Goal: Find specific page/section: Find specific page/section

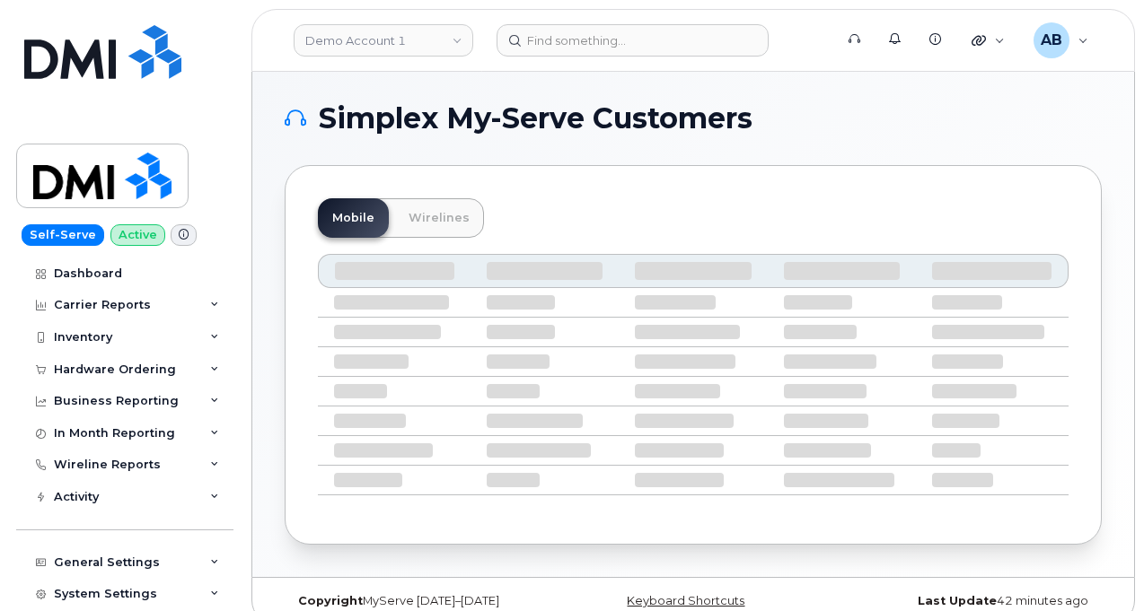
scroll to position [23, 0]
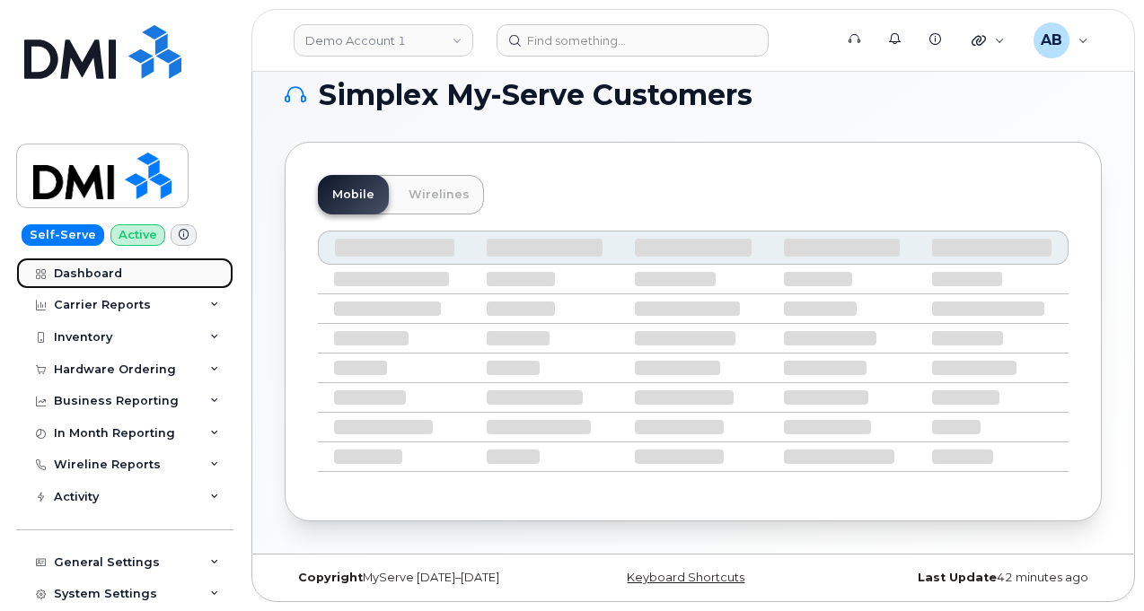
click at [94, 281] on link "Dashboard" at bounding box center [124, 274] width 217 height 32
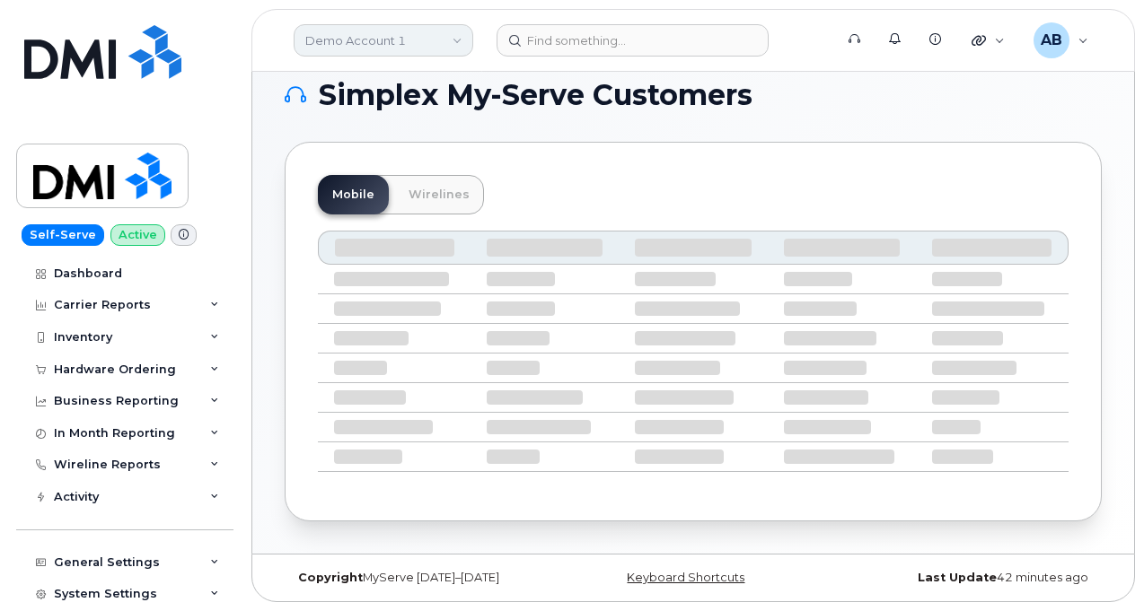
click at [457, 44] on link "Demo Account 1" at bounding box center [384, 40] width 180 height 32
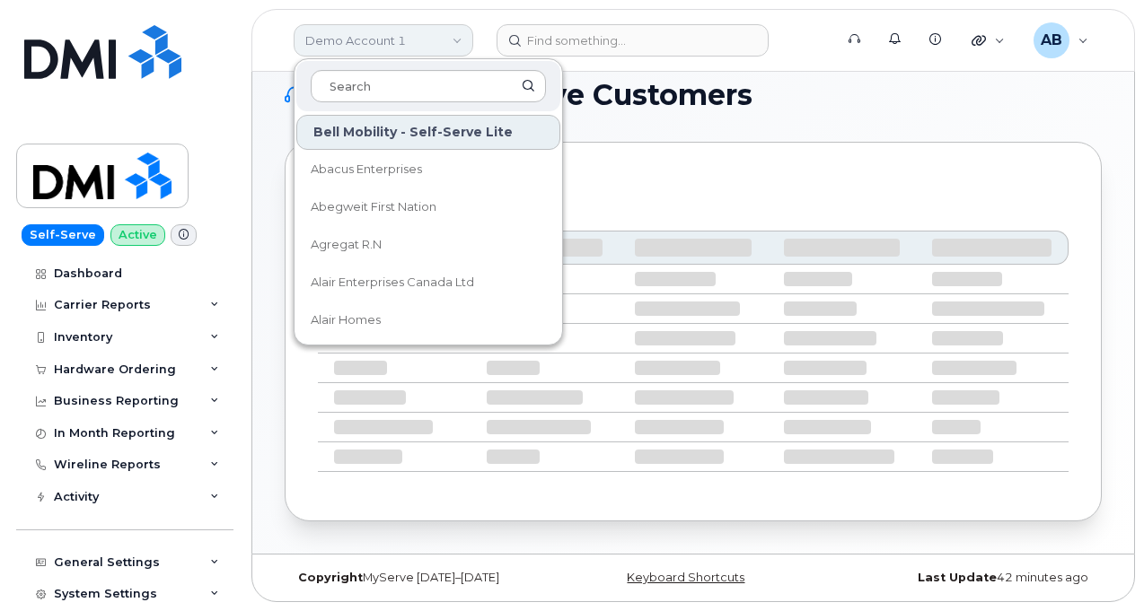
click at [457, 44] on link "Demo Account 1" at bounding box center [384, 40] width 180 height 32
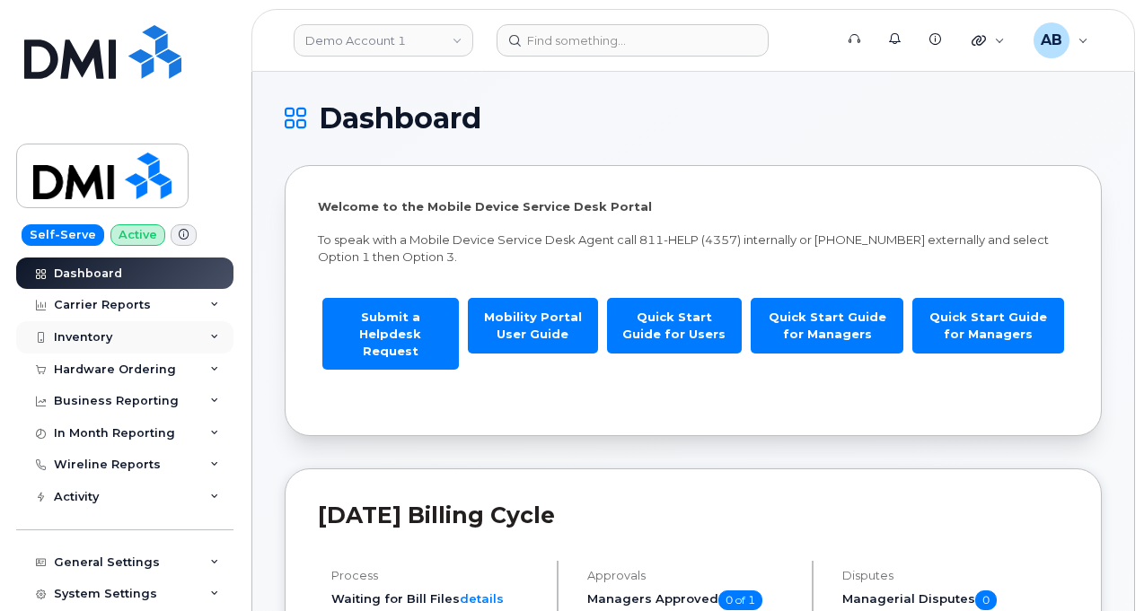
click at [210, 337] on icon at bounding box center [214, 337] width 9 height 9
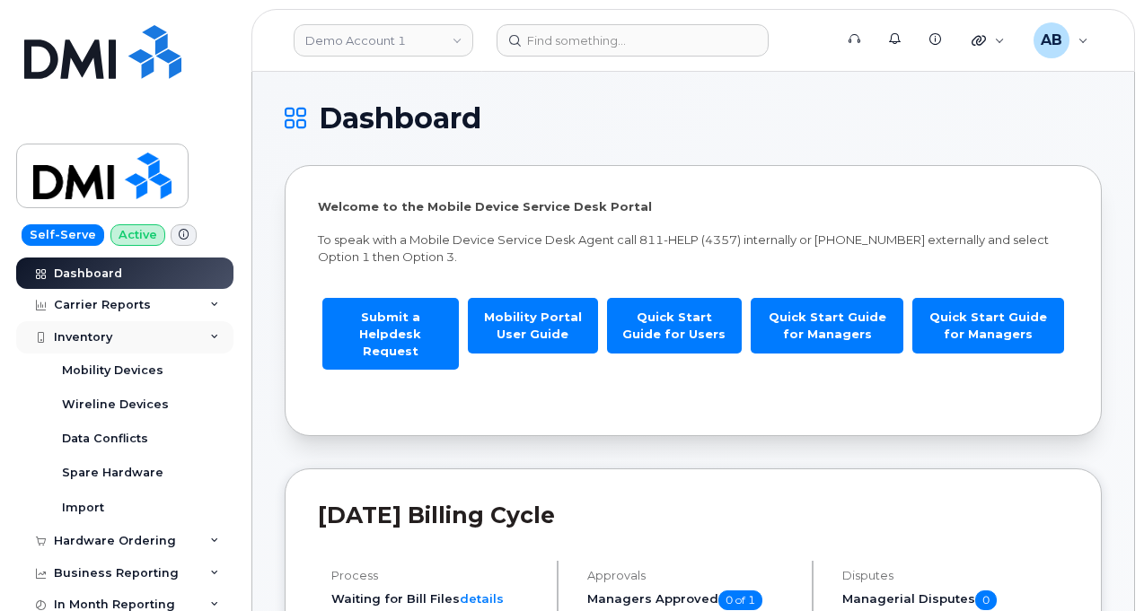
click at [210, 337] on icon at bounding box center [214, 337] width 9 height 9
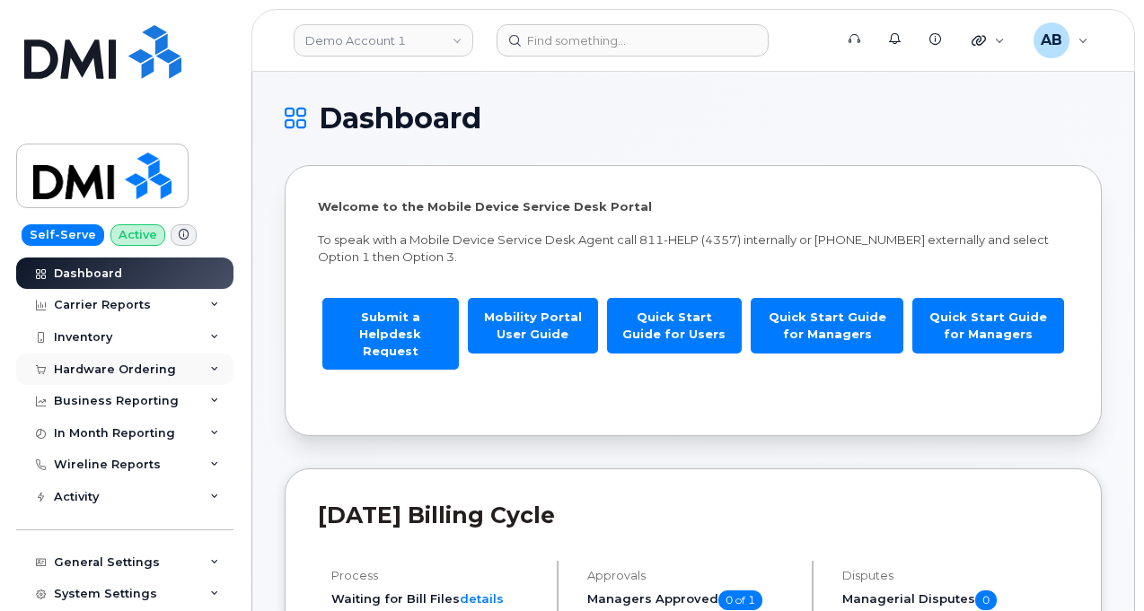
click at [210, 365] on icon at bounding box center [214, 369] width 9 height 9
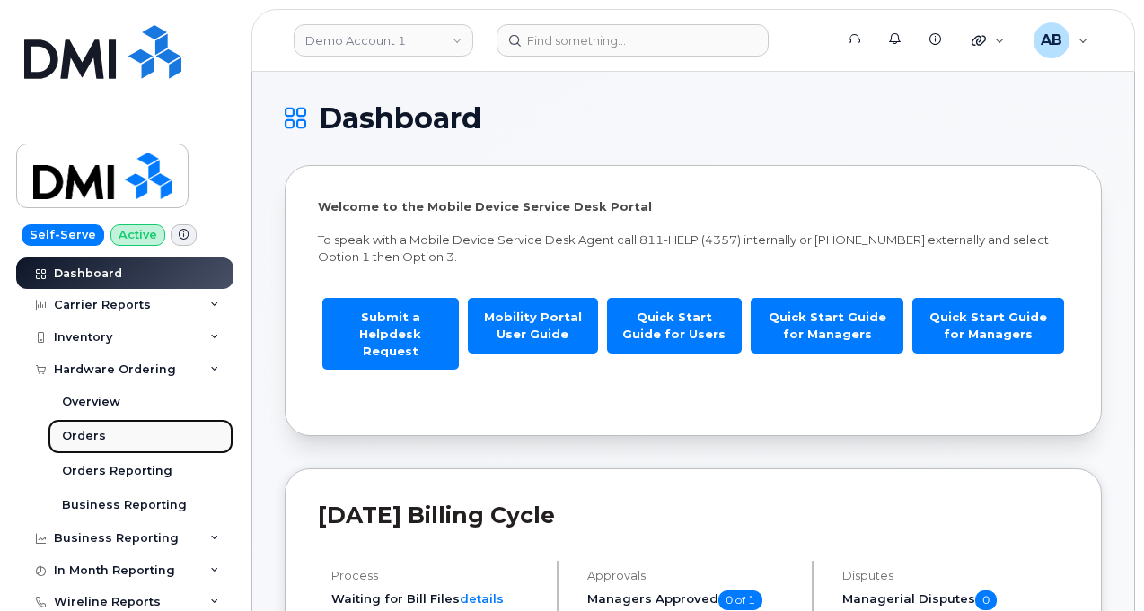
click at [84, 444] on link "Orders" at bounding box center [141, 436] width 186 height 34
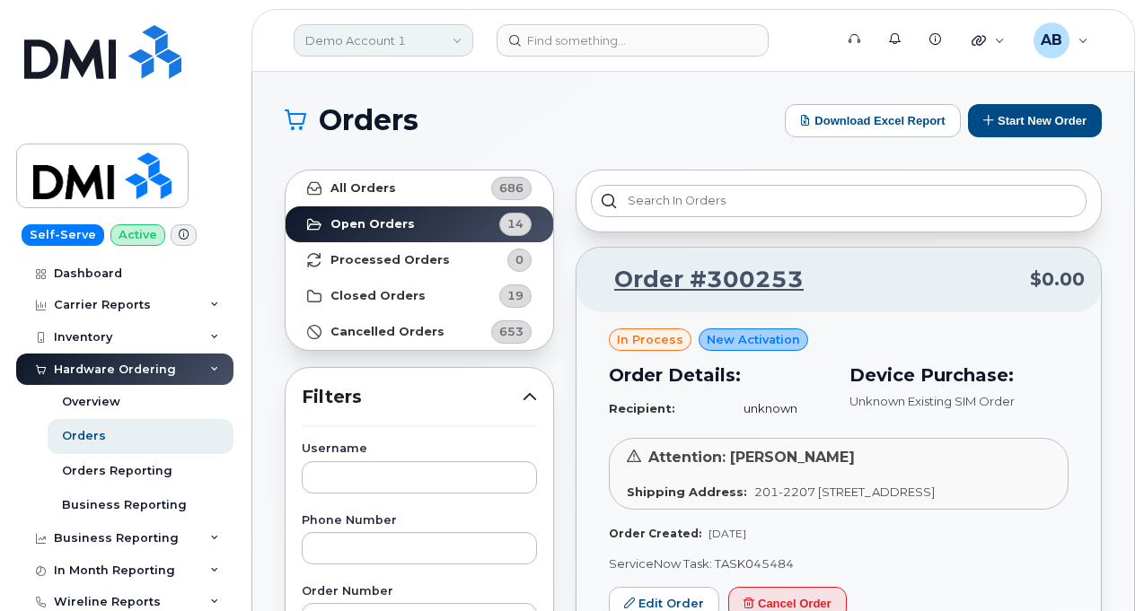
click at [452, 35] on link "Demo Account 1" at bounding box center [384, 40] width 180 height 32
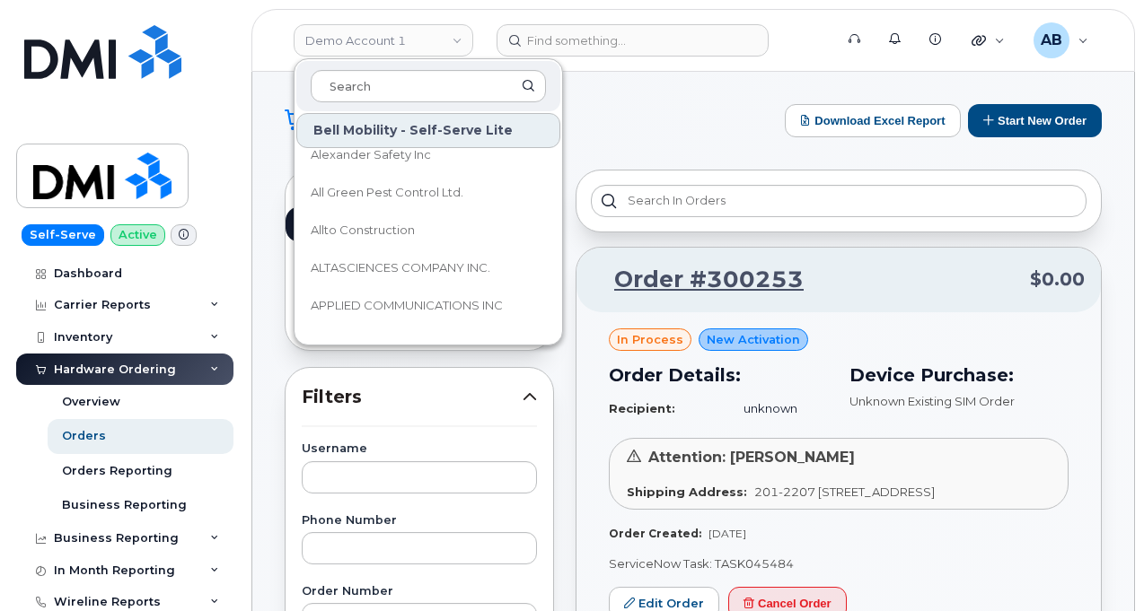
scroll to position [242, 0]
